Goal: Check status: Check status

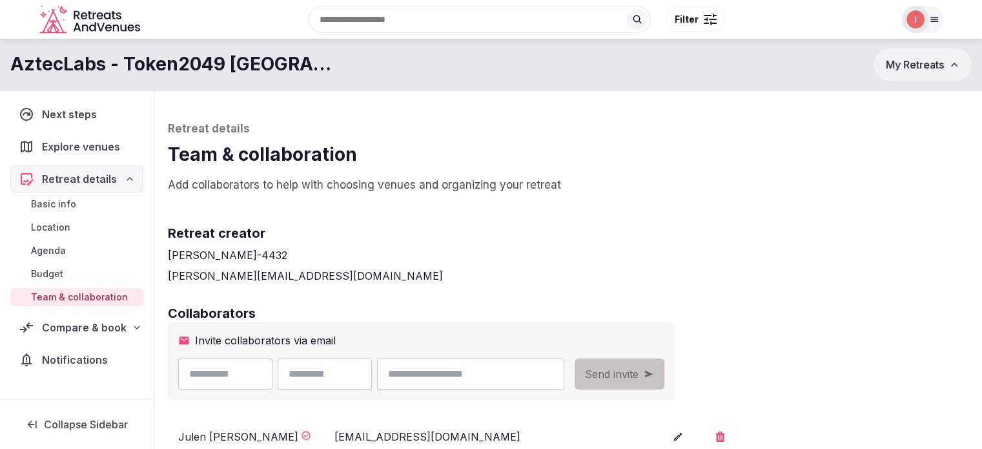
click at [82, 325] on span "Compare & book" at bounding box center [84, 327] width 85 height 15
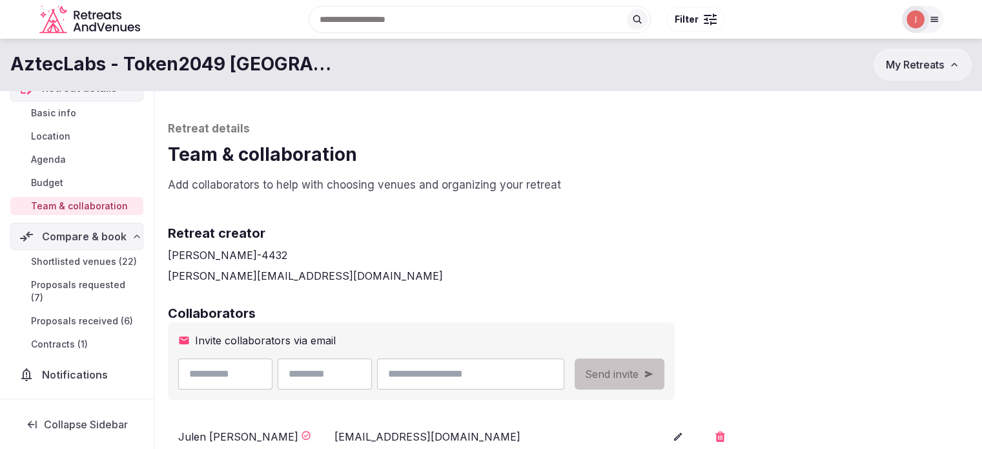
click at [68, 340] on span "Contracts (1)" at bounding box center [59, 344] width 57 height 13
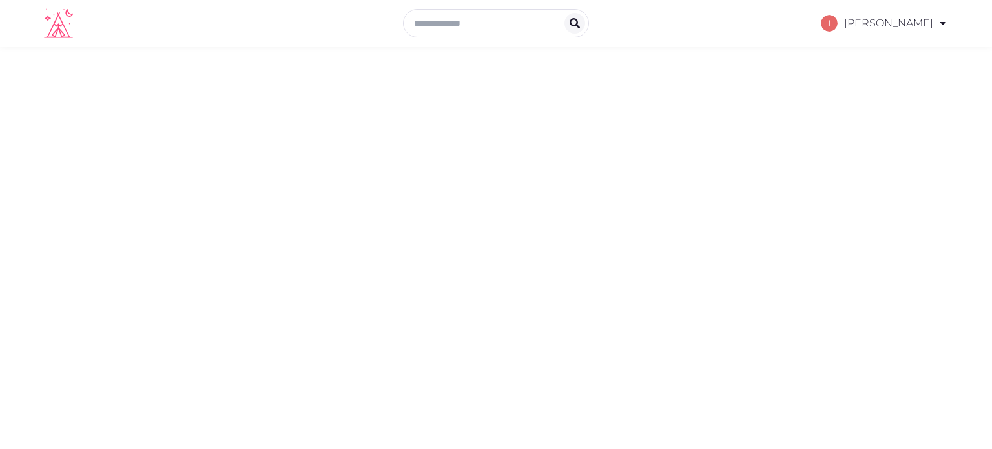
select select "*******"
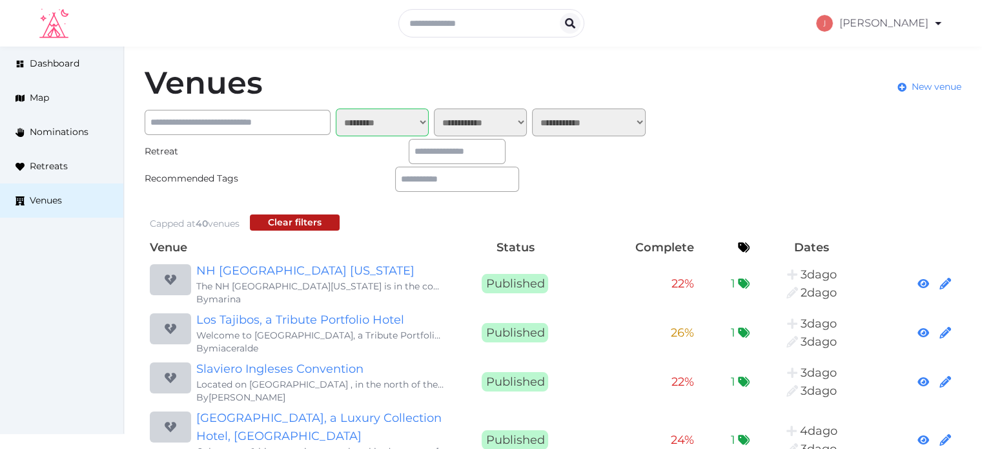
click at [833, 120] on link "My Retreats" at bounding box center [874, 111] width 112 height 30
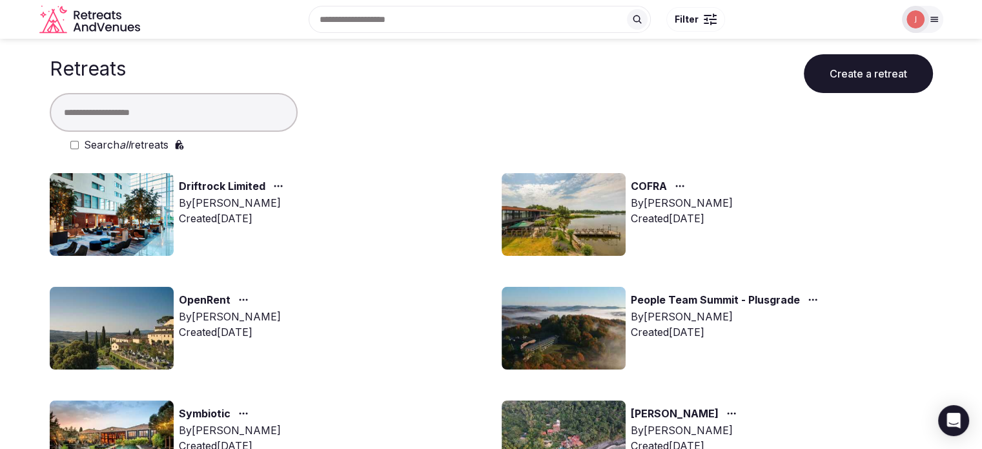
click at [221, 103] on input "text" at bounding box center [174, 112] width 248 height 39
type input "*****"
click at [121, 138] on em "all" at bounding box center [124, 144] width 11 height 13
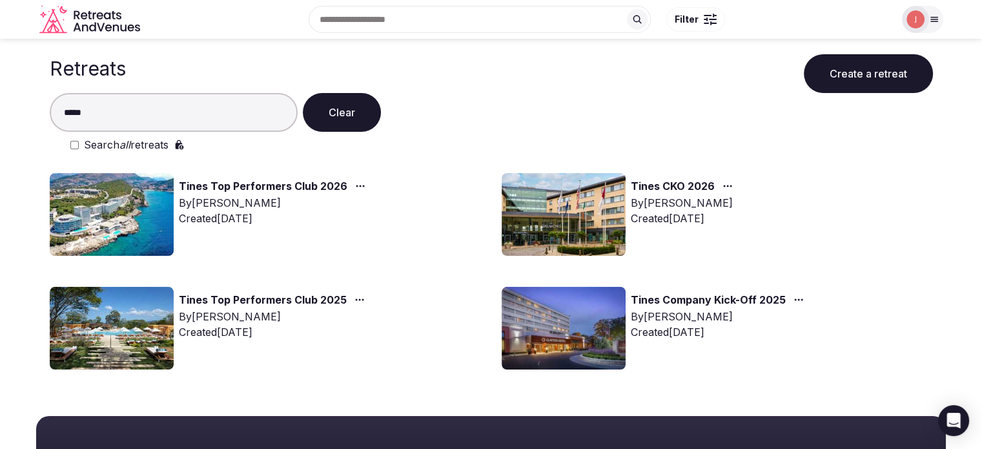
click at [97, 252] on img at bounding box center [112, 214] width 124 height 83
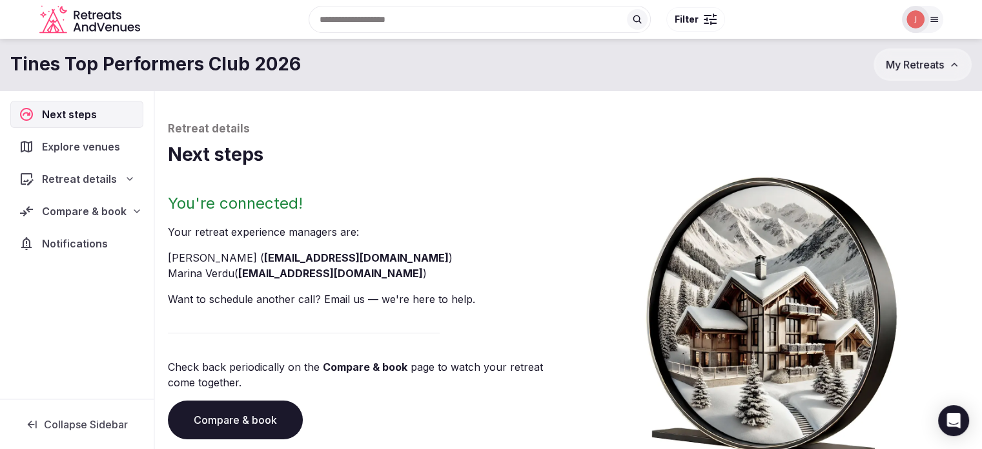
click at [62, 214] on span "Compare & book" at bounding box center [84, 210] width 85 height 15
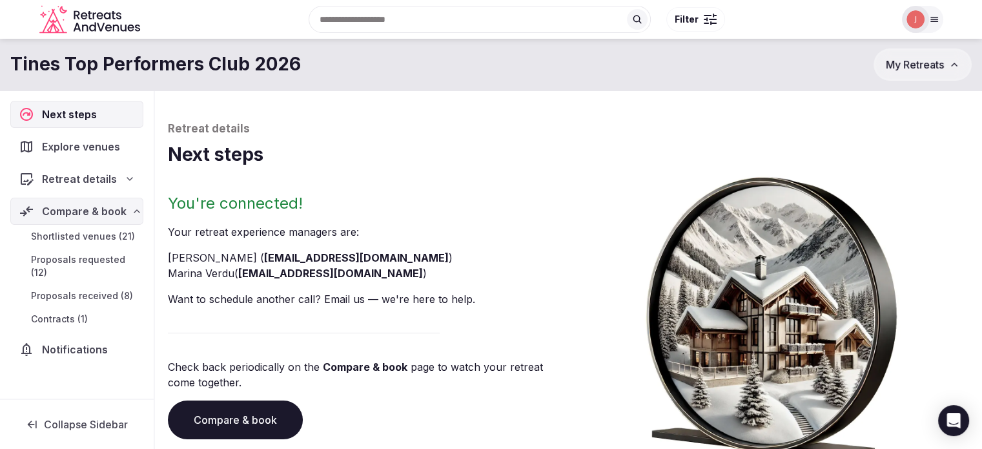
click at [60, 312] on span "Contracts (1)" at bounding box center [59, 318] width 57 height 13
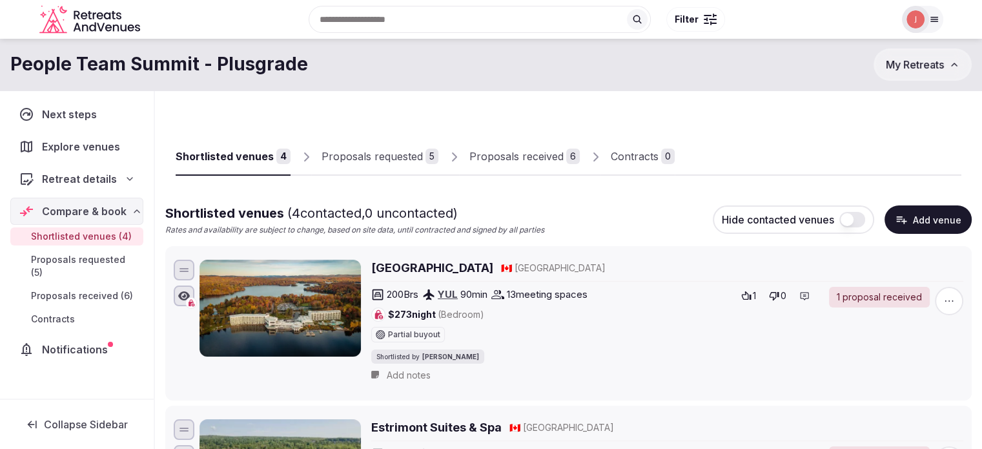
click at [522, 152] on div "Proposals received" at bounding box center [516, 155] width 94 height 15
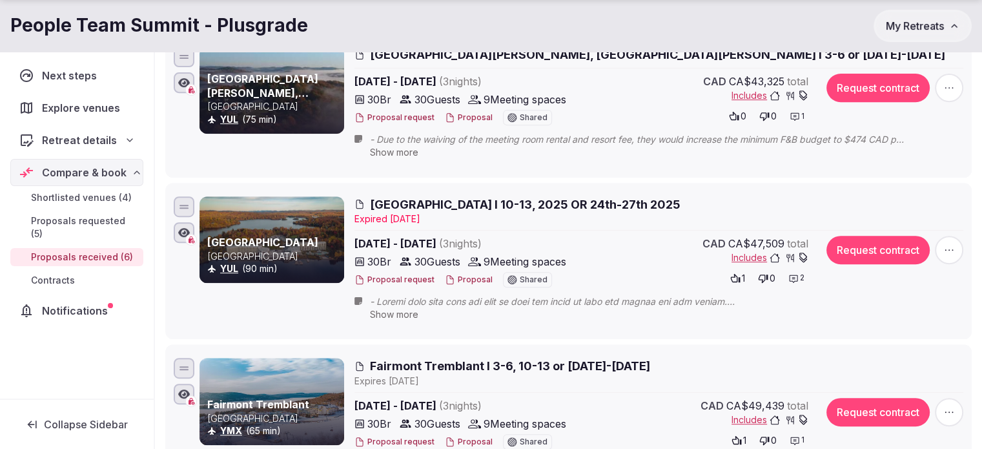
scroll to position [581, 0]
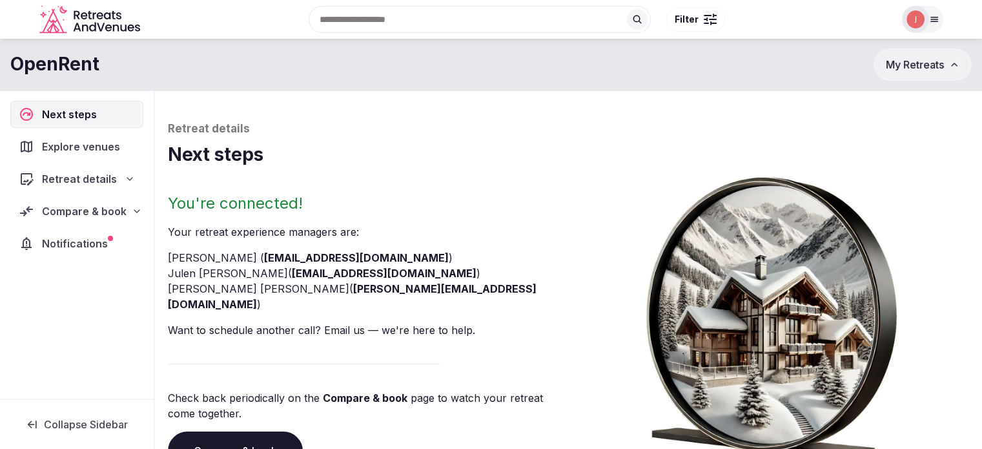
click at [74, 238] on span "Notifications" at bounding box center [77, 243] width 71 height 15
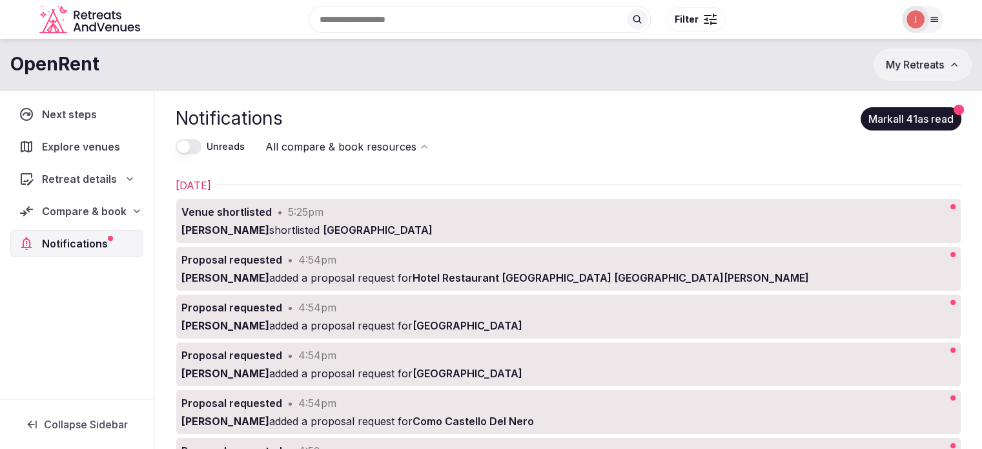
click at [98, 211] on span "Compare & book" at bounding box center [84, 210] width 85 height 15
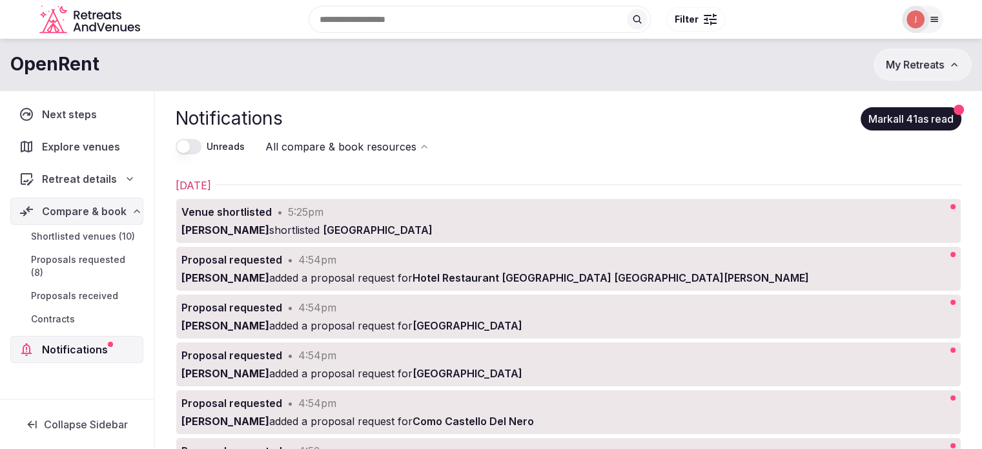
click at [92, 263] on span "Proposals requested (8)" at bounding box center [84, 266] width 107 height 26
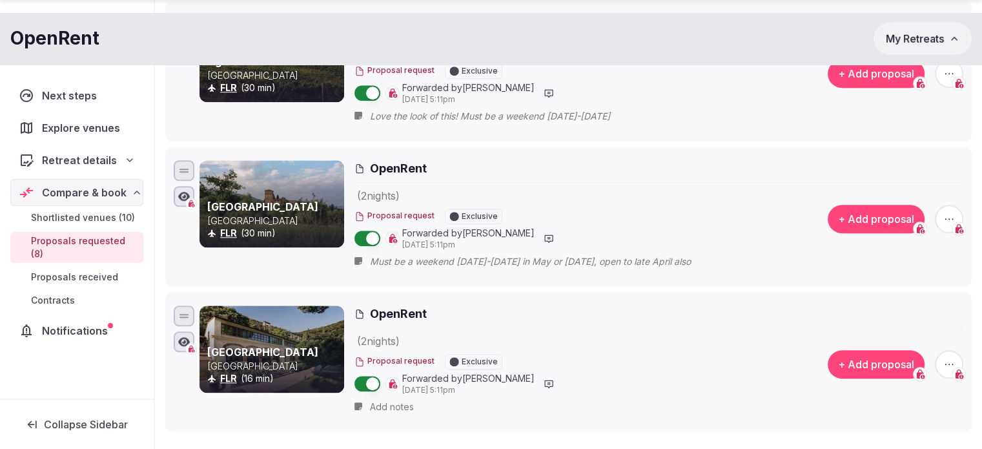
scroll to position [1097, 0]
